Goal: Task Accomplishment & Management: Manage account settings

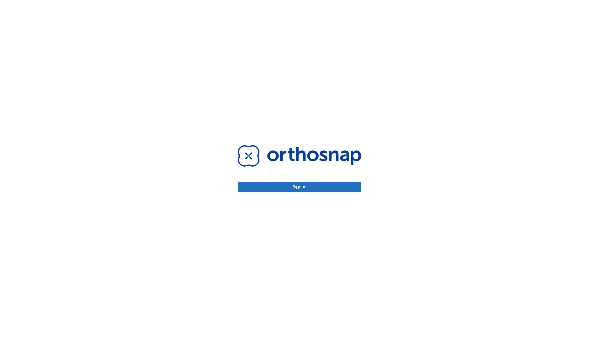
click at [299, 186] on button "Sign in" at bounding box center [299, 186] width 123 height 10
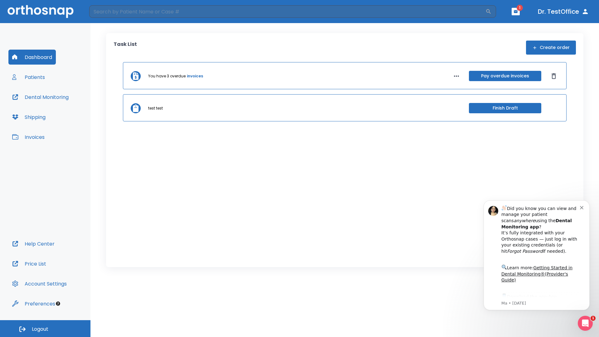
click at [45, 328] on span "Logout" at bounding box center [40, 329] width 17 height 7
